Goal: Task Accomplishment & Management: Complete application form

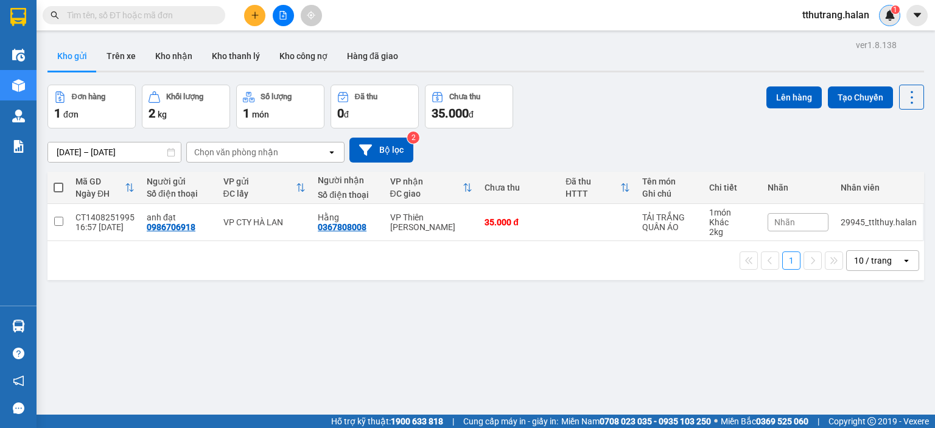
click at [887, 18] on img at bounding box center [890, 15] width 11 height 11
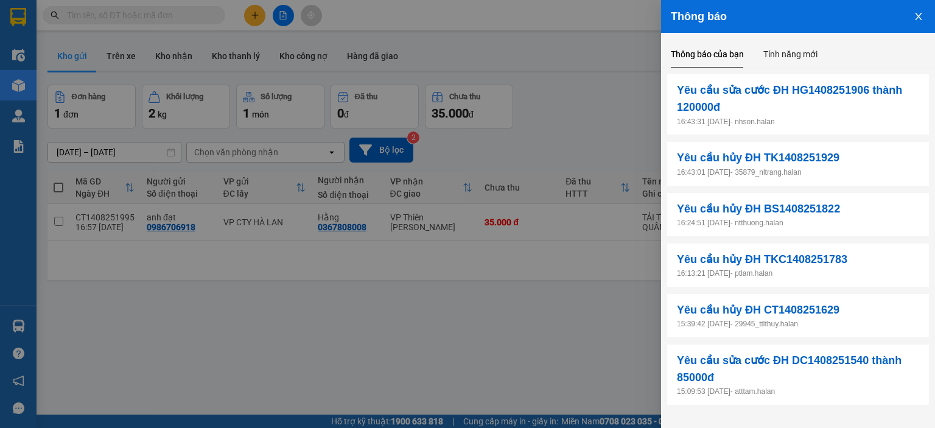
click at [618, 80] on div at bounding box center [467, 214] width 935 height 428
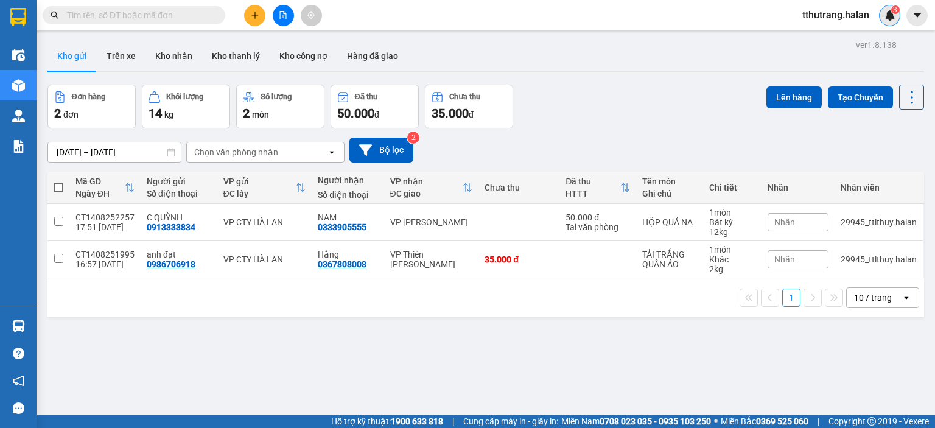
click at [895, 15] on img at bounding box center [890, 15] width 11 height 11
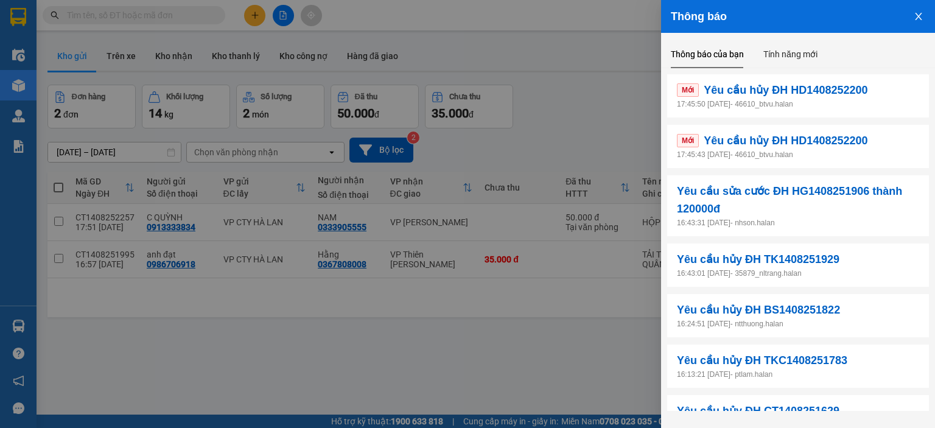
click at [841, 155] on p "17:45:43 14/08/2025 - 46610_btvu.halan" at bounding box center [798, 155] width 242 height 12
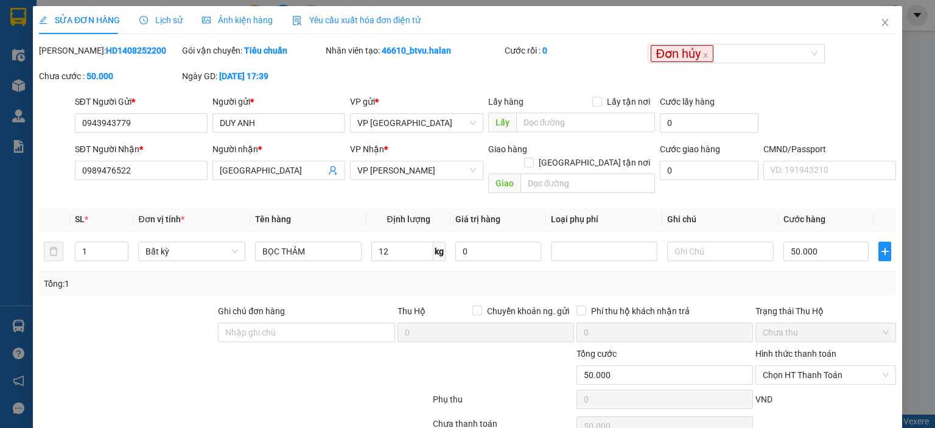
type input "0943943779"
type input "DUY ANH"
type input "0989476522"
type input "HÀ CHÂU"
type input "50.000"
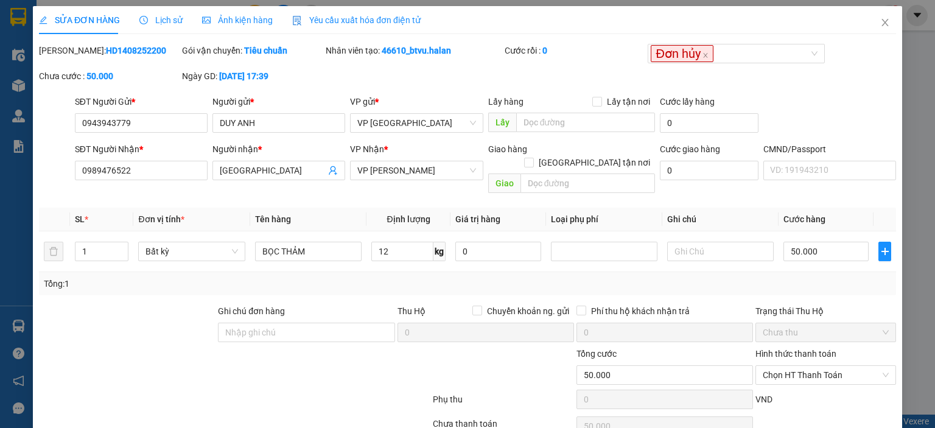
type input "50.000"
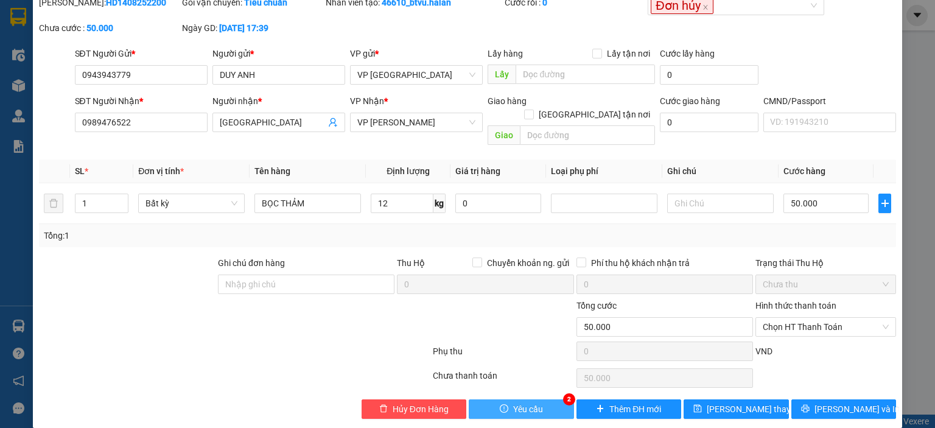
click at [519, 403] on span "Yêu cầu" at bounding box center [528, 409] width 30 height 13
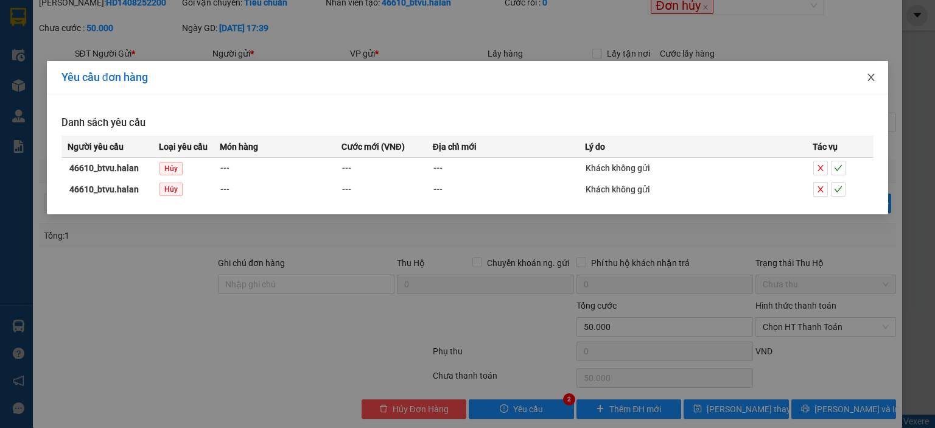
click at [876, 70] on span "Close" at bounding box center [871, 78] width 34 height 34
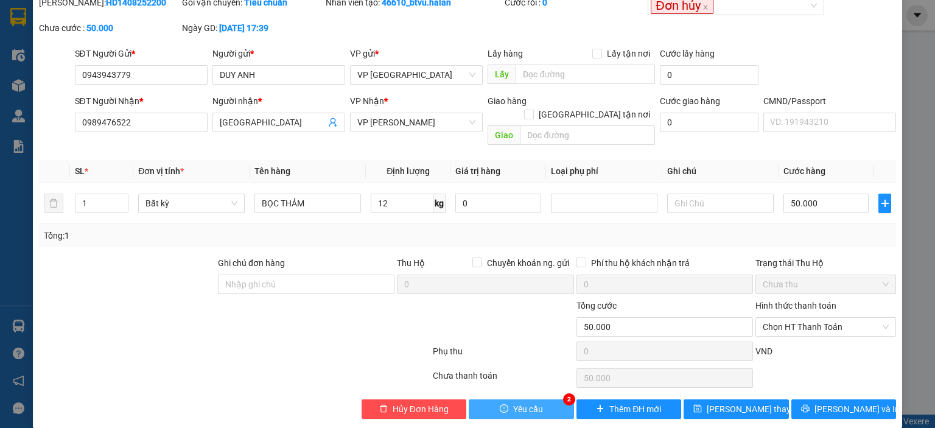
scroll to position [0, 0]
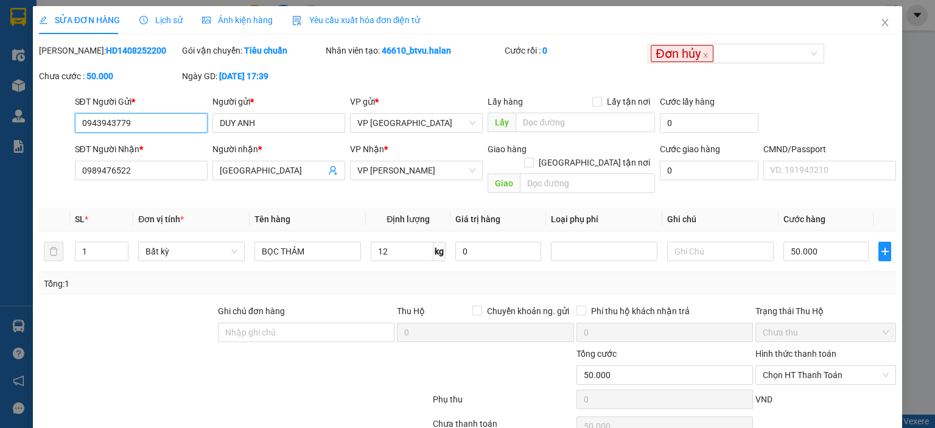
drag, startPoint x: 170, startPoint y: 122, endPoint x: 66, endPoint y: 121, distance: 104.1
click at [66, 121] on div "SĐT Người Gửi * 0943943779 0943943779 Người gửi * DUY ANH VP gửi * VP Hà Đông L…" at bounding box center [468, 116] width 860 height 43
click at [881, 23] on icon "close" at bounding box center [886, 23] width 10 height 10
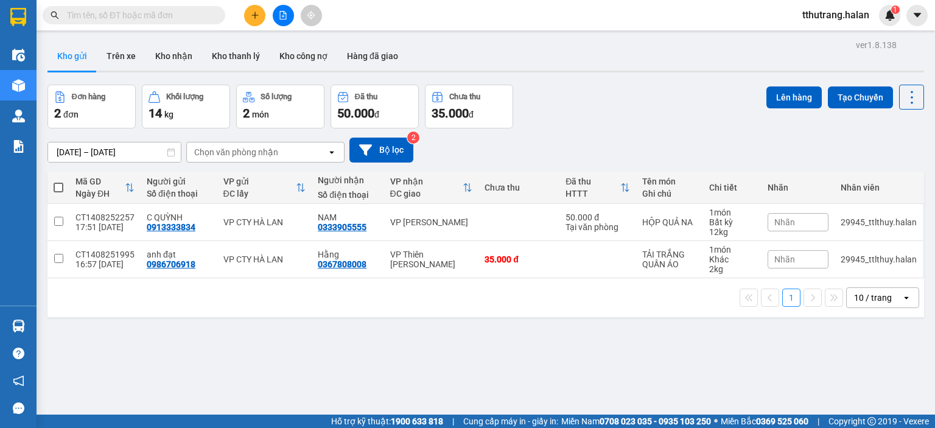
click at [171, 28] on div "Kết quả tìm kiếm ( 0 ) Bộ lọc No Data tthutrang.halan 1" at bounding box center [467, 15] width 935 height 30
click at [172, 21] on input "text" at bounding box center [139, 15] width 144 height 13
paste input "0943943779"
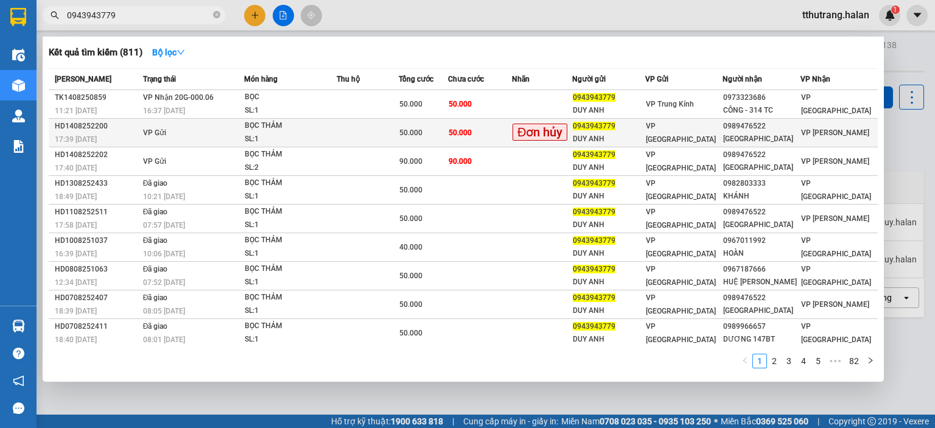
type input "0943943779"
click at [335, 133] on div "SL: 1" at bounding box center [290, 139] width 91 height 13
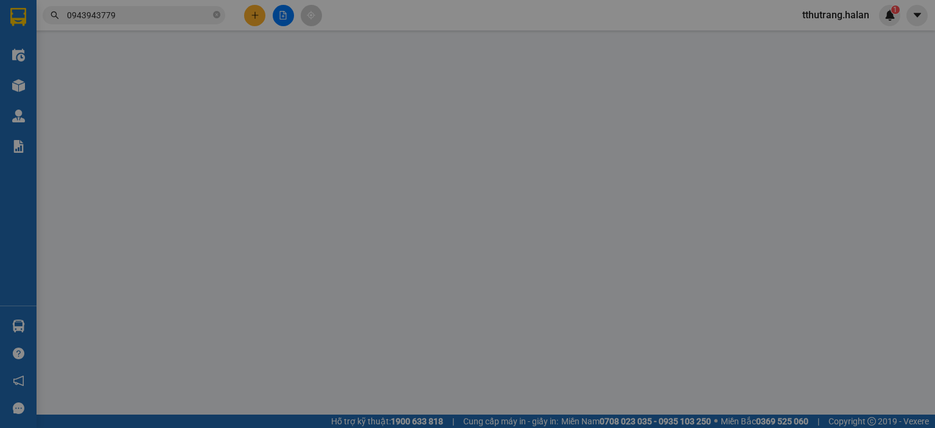
type input "0943943779"
type input "DUY ANH"
type input "0989476522"
type input "HÀ CHÂU"
type input "50.000"
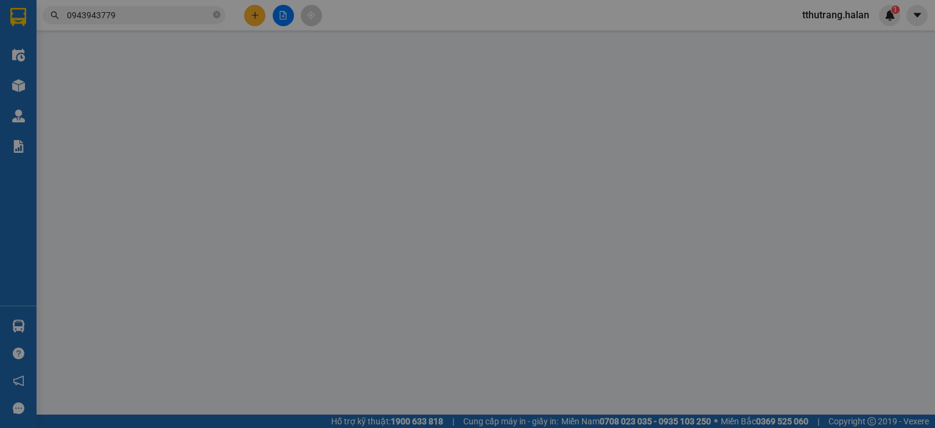
type input "50.000"
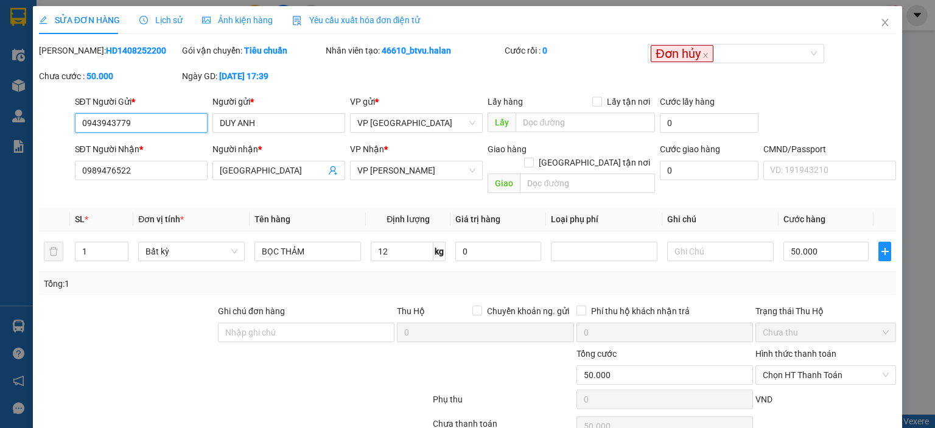
scroll to position [48, 0]
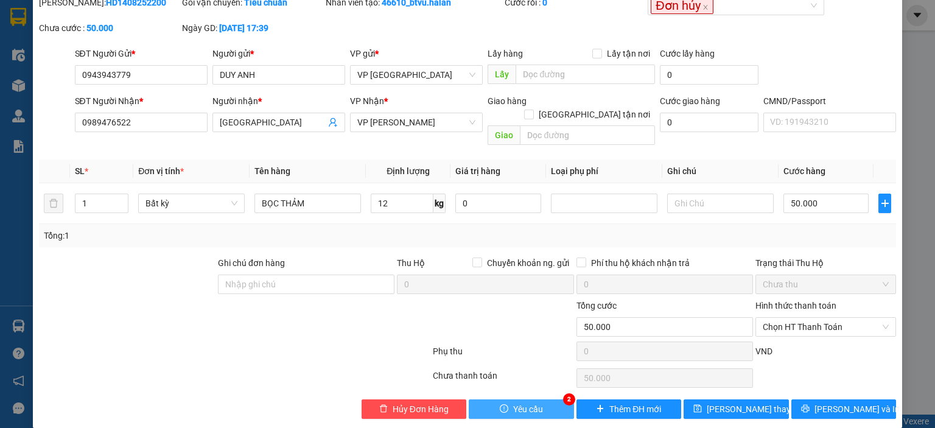
click at [526, 403] on span "Yêu cầu" at bounding box center [528, 409] width 30 height 13
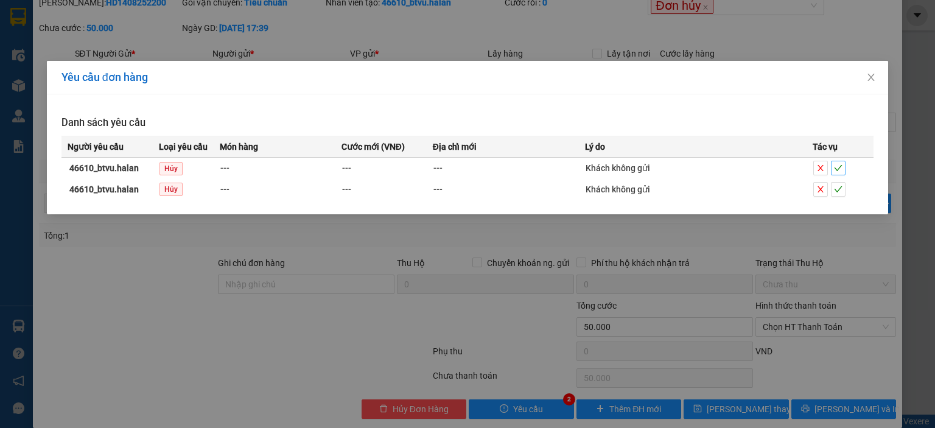
click at [838, 167] on icon "check" at bounding box center [838, 168] width 9 height 9
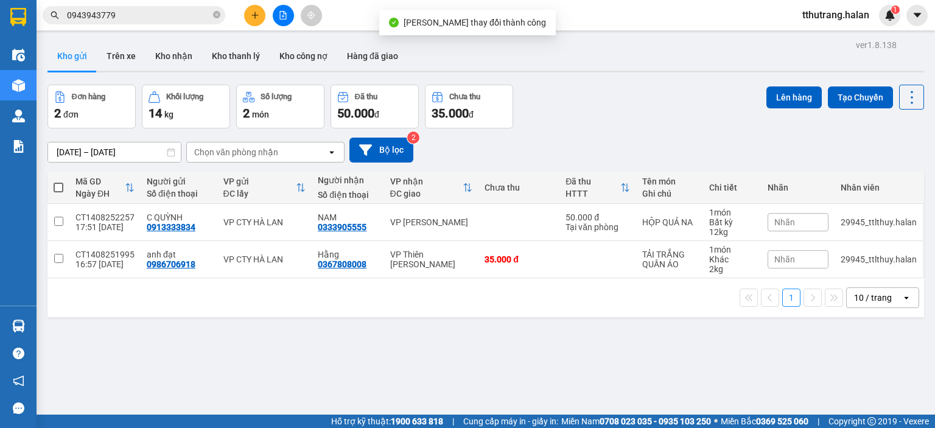
click at [890, 17] on img at bounding box center [890, 15] width 11 height 11
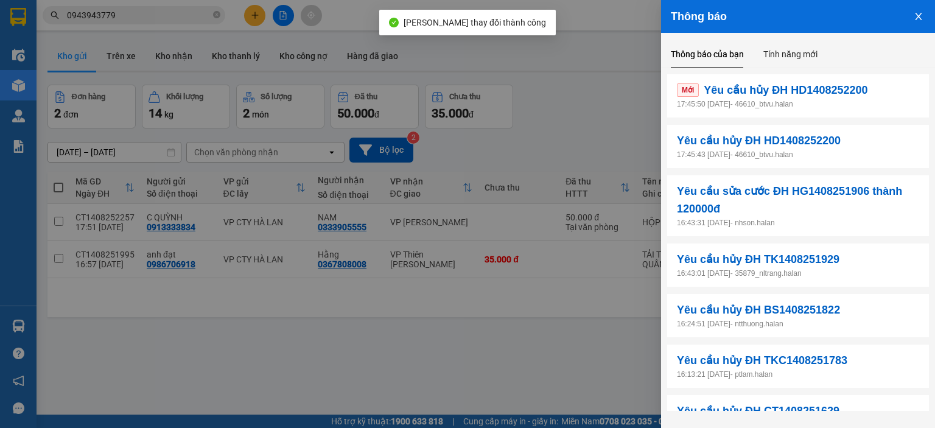
click at [857, 102] on p "17:45:50 14/08/2025 - 46610_btvu.halan" at bounding box center [798, 105] width 242 height 12
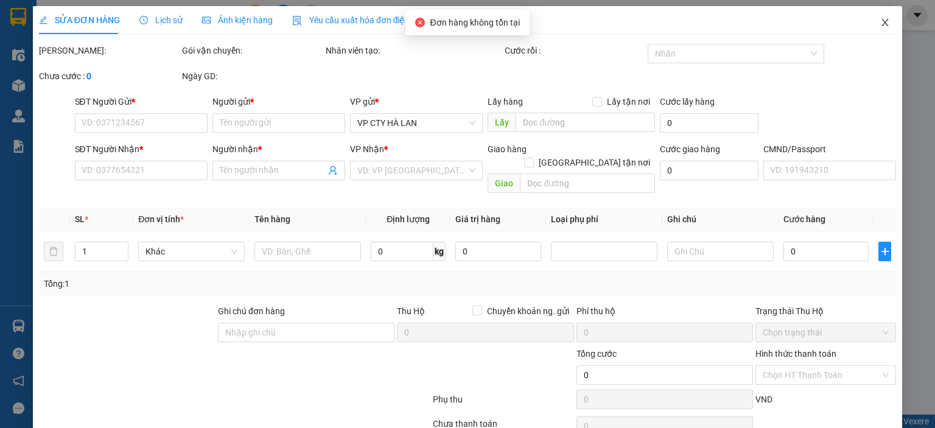
click at [872, 21] on span "Close" at bounding box center [885, 23] width 34 height 34
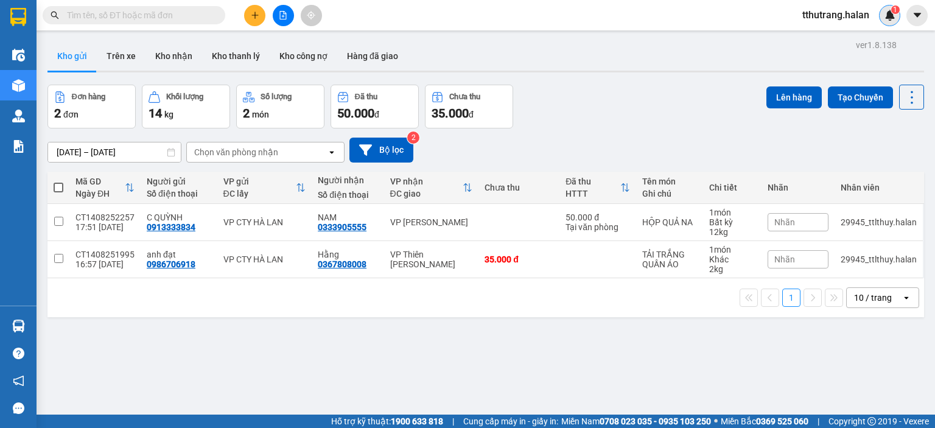
click at [889, 9] on div "1" at bounding box center [889, 15] width 21 height 21
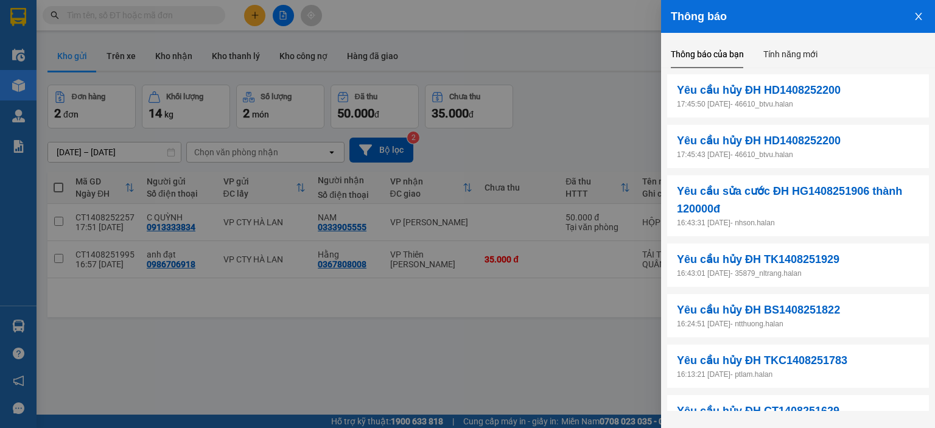
click at [920, 14] on icon "close" at bounding box center [919, 17] width 10 height 10
